Goal: Task Accomplishment & Management: Complete application form

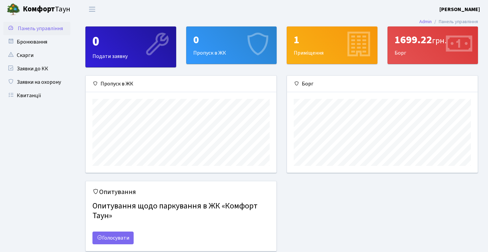
scroll to position [97, 190]
click at [52, 87] on link "Заявки на охорону" at bounding box center [36, 81] width 67 height 13
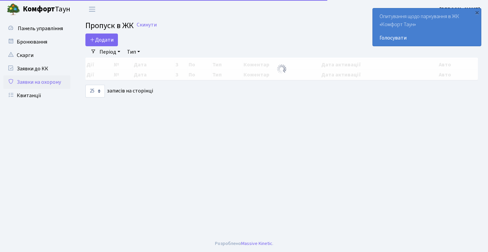
select select "25"
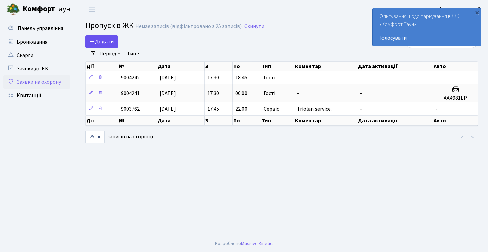
click at [93, 42] on icon at bounding box center [92, 40] width 5 height 5
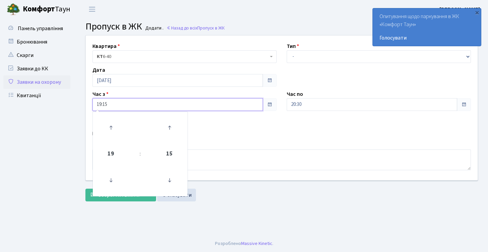
click at [152, 105] on input "19:15" at bounding box center [177, 104] width 170 height 13
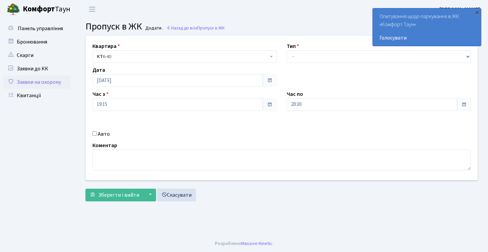
click at [200, 137] on div "Авто" at bounding box center [184, 134] width 194 height 8
click at [112, 106] on input "19:15" at bounding box center [177, 104] width 170 height 13
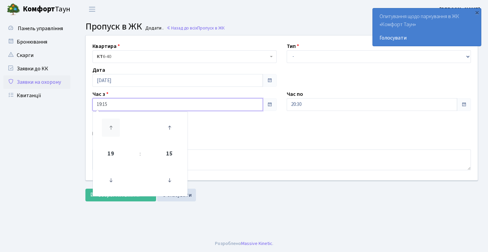
click at [111, 132] on icon at bounding box center [111, 127] width 18 height 18
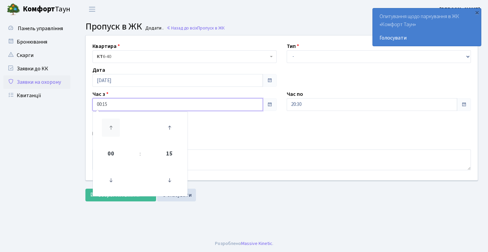
click at [111, 132] on icon at bounding box center [111, 127] width 18 height 18
click at [112, 177] on icon at bounding box center [111, 180] width 18 height 18
type input "00:15"
click at [78, 161] on div "Квартира <b>КТ</b>&nbsp;&nbsp;&nbsp;&nbsp;6-40 КТ 6-40 Тип - Доставка Таксі Гос…" at bounding box center [281, 119] width 412 height 169
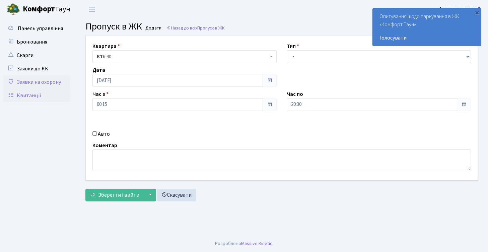
click at [54, 94] on link "Квитанції" at bounding box center [36, 95] width 67 height 13
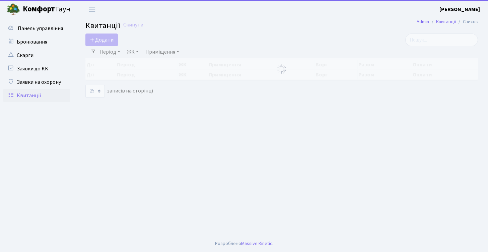
select select "25"
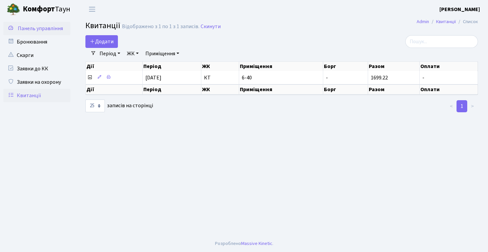
click at [54, 27] on span "Панель управління" at bounding box center [40, 28] width 45 height 7
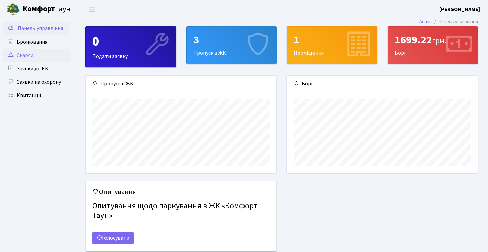
scroll to position [97, 190]
click at [111, 237] on link "Голосувати" at bounding box center [112, 237] width 41 height 13
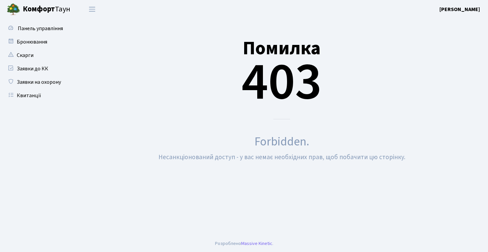
click at [60, 21] on div "Панель управління" at bounding box center [37, 126] width 75 height 216
click at [60, 26] on span "Панель управління" at bounding box center [40, 28] width 45 height 7
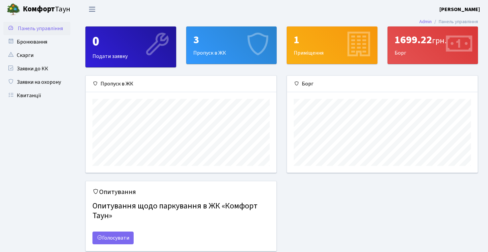
scroll to position [97, 190]
click at [88, 11] on span "Переключити навігацію" at bounding box center [92, 9] width 10 height 8
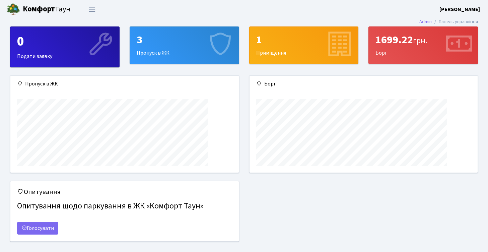
scroll to position [97, 228]
click at [88, 11] on span "Переключити навігацію" at bounding box center [92, 9] width 10 height 8
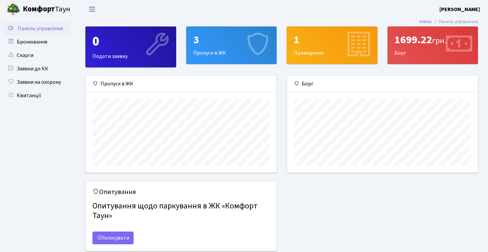
scroll to position [97, 190]
click at [199, 36] on div "3" at bounding box center [231, 39] width 77 height 13
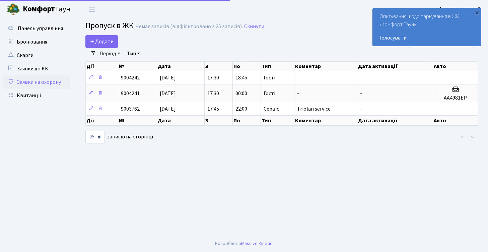
select select "25"
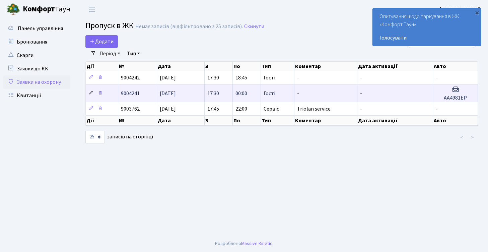
click at [92, 95] on icon at bounding box center [91, 92] width 5 height 5
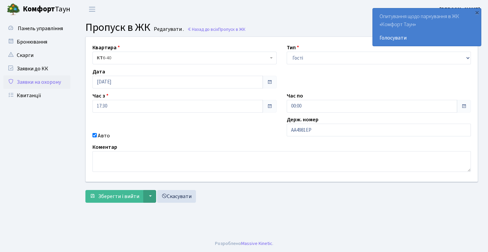
click at [152, 193] on button "▼" at bounding box center [149, 196] width 13 height 13
click at [62, 113] on ul "Панель управління" at bounding box center [36, 127] width 67 height 210
click at [50, 31] on span "Панель управління" at bounding box center [40, 28] width 45 height 7
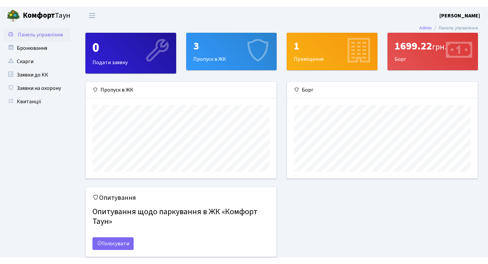
scroll to position [97, 190]
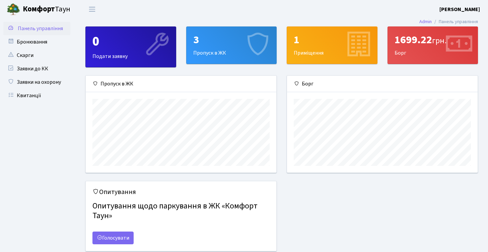
click at [32, 133] on ul "Панель управління" at bounding box center [36, 139] width 67 height 234
